Goal: Task Accomplishment & Management: Manage account settings

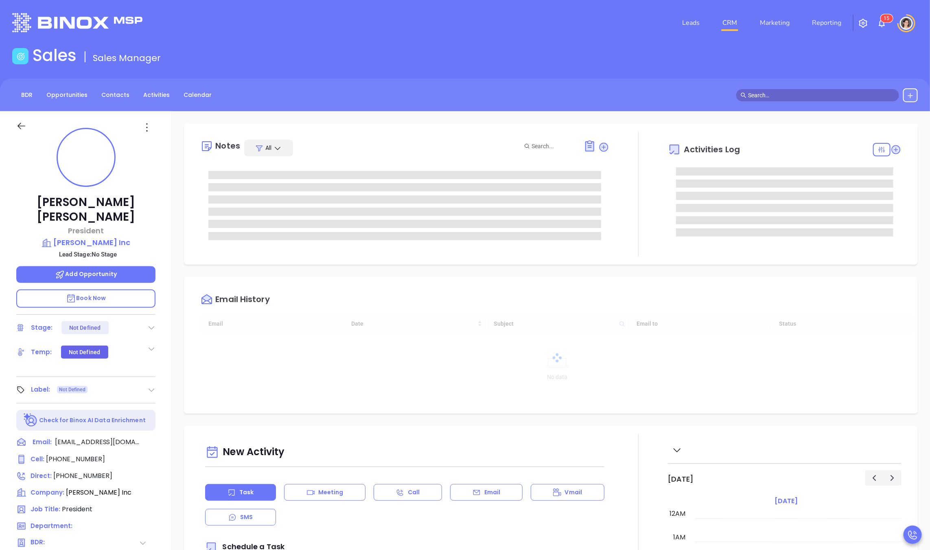
scroll to position [237, 0]
click at [92, 237] on p "[PERSON_NAME] Inc" at bounding box center [85, 242] width 139 height 11
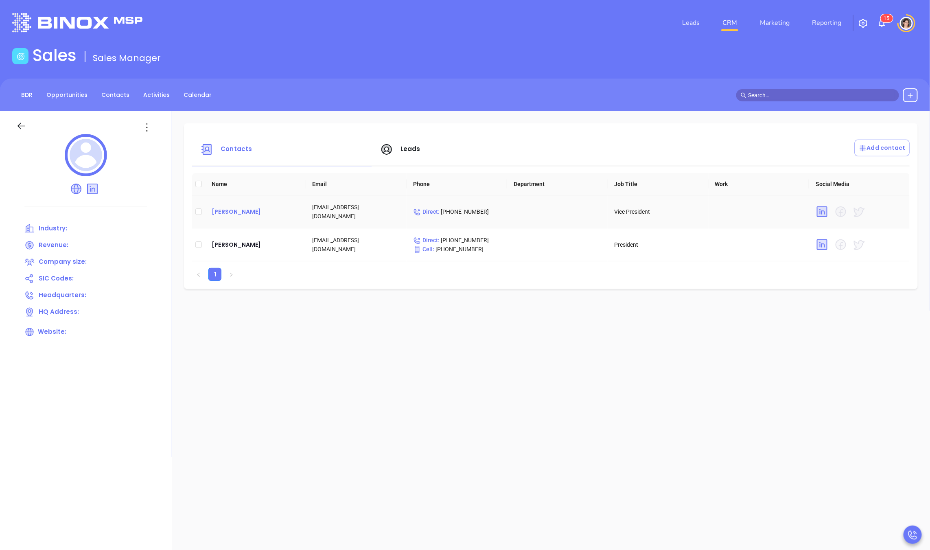
click at [235, 211] on div "[PERSON_NAME]" at bounding box center [256, 212] width 88 height 10
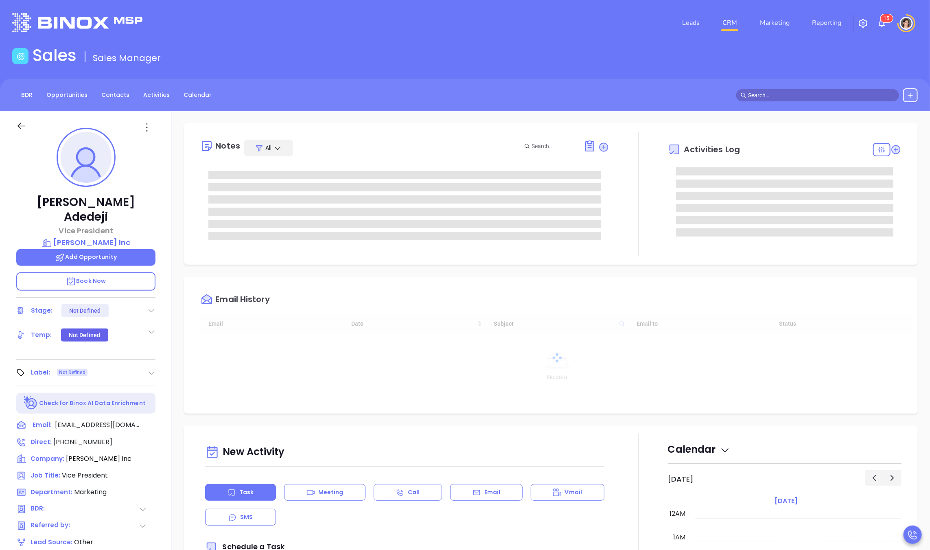
scroll to position [237, 0]
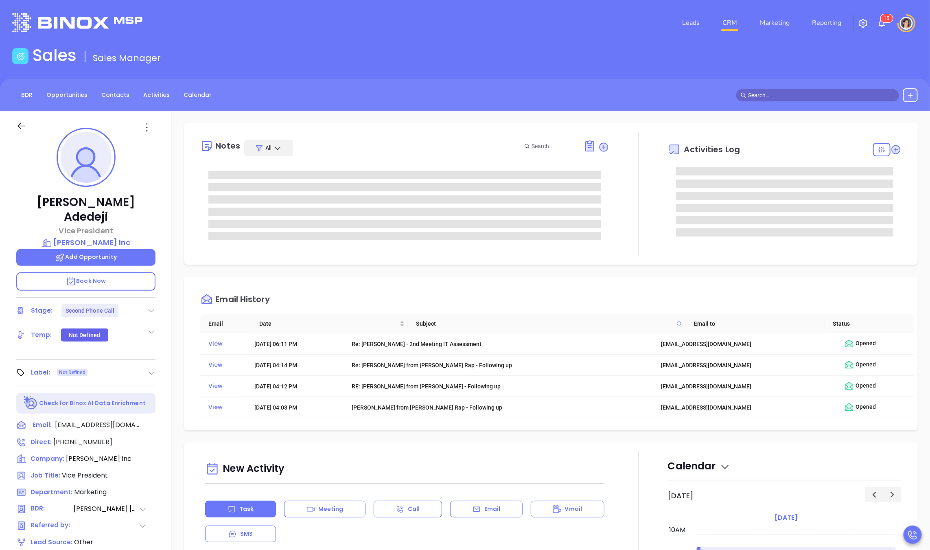
type input "[PERSON_NAME]"
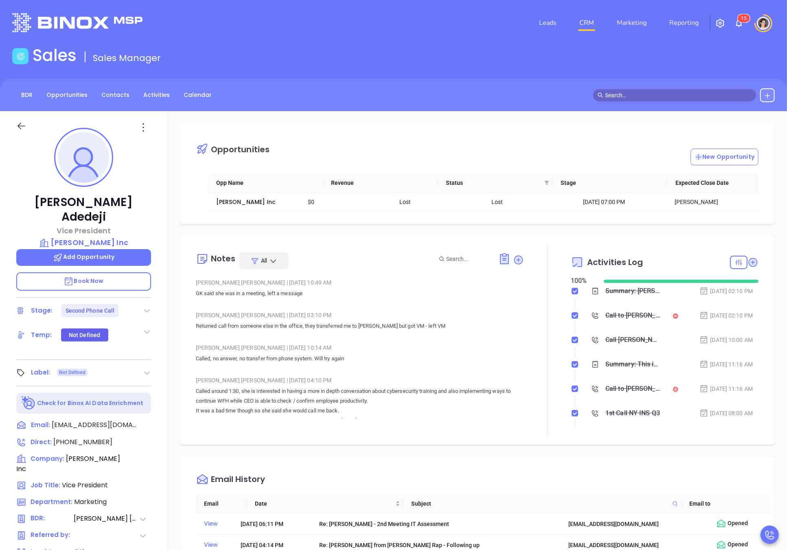
scroll to position [1212, 0]
